Goal: Navigation & Orientation: Find specific page/section

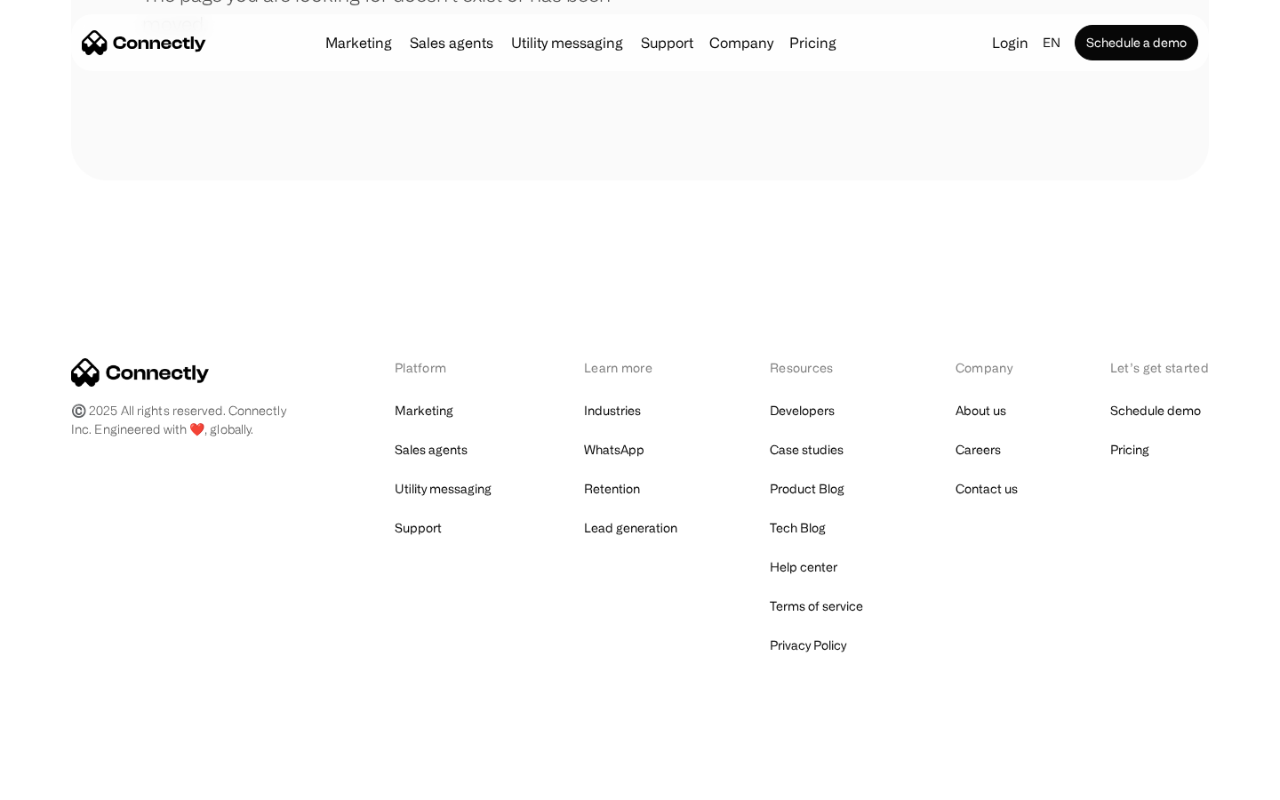
scroll to position [324, 0]
